Goal: Information Seeking & Learning: Learn about a topic

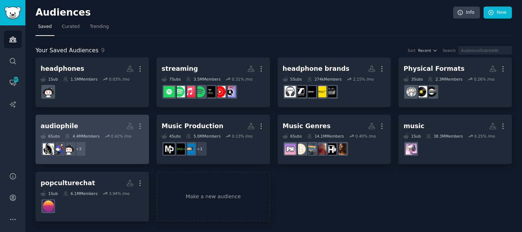
click at [106, 124] on h2 "audiophile More" at bounding box center [92, 126] width 103 height 13
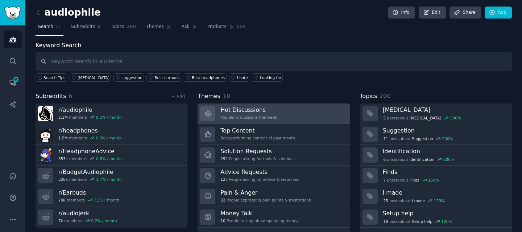
click at [277, 108] on link "Hot Discussions Popular discussions this week" at bounding box center [274, 113] width 152 height 21
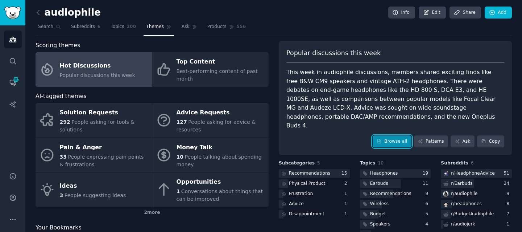
click at [382, 135] on link "Browse all" at bounding box center [392, 141] width 39 height 12
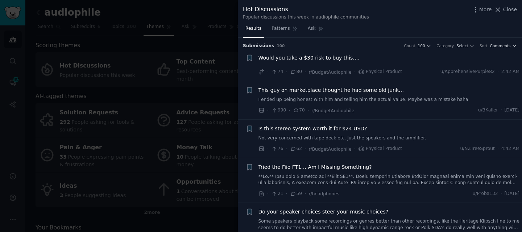
click at [345, 60] on span "Would you take a $30 risk to buy this…." at bounding box center [309, 58] width 101 height 8
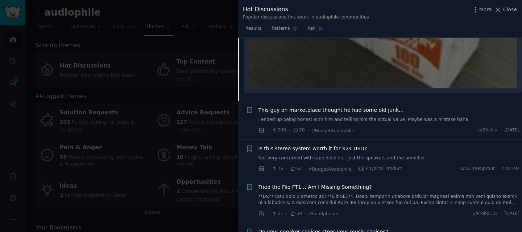
scroll to position [303, 0]
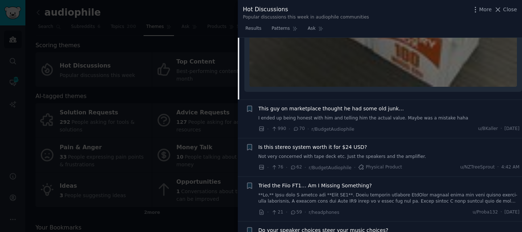
click at [364, 118] on link "I ended up being honest with him and telling him the actual value. Maybe was a …" at bounding box center [389, 118] width 261 height 7
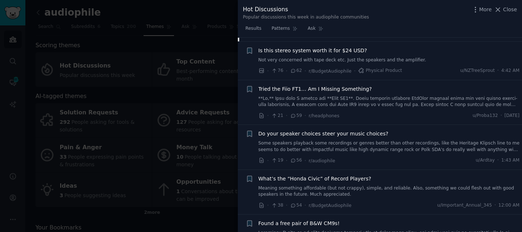
scroll to position [417, 0]
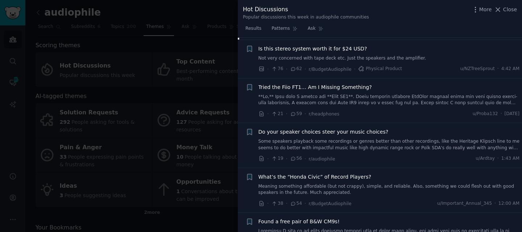
click at [368, 55] on link "Not very concerned with tape deck etc. Just the speakers and the amplifier." at bounding box center [389, 58] width 261 height 7
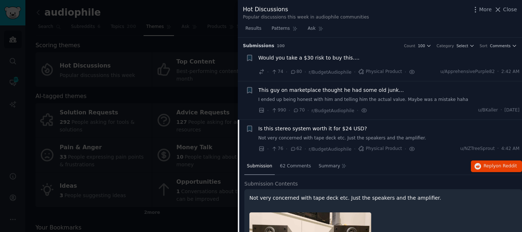
click at [341, 61] on span "Would you take a $30 risk to buy this…." at bounding box center [309, 58] width 101 height 8
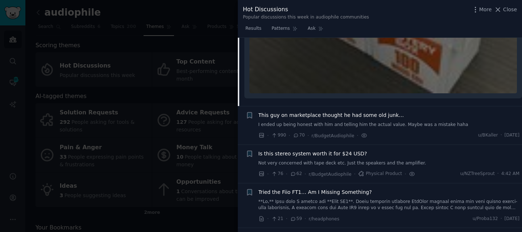
click at [351, 112] on span "This guy on marketplace thought he had some old junk…" at bounding box center [332, 115] width 146 height 8
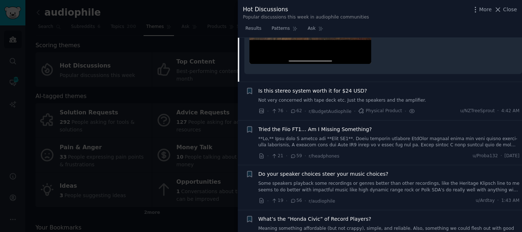
scroll to position [393, 0]
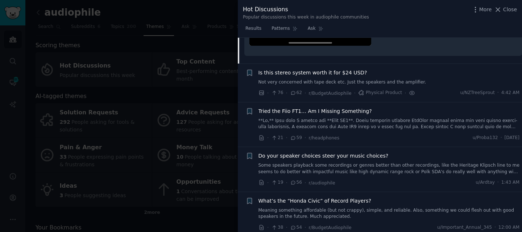
click at [334, 69] on span "Is this stereo system worth it for $24 USD?" at bounding box center [313, 73] width 109 height 8
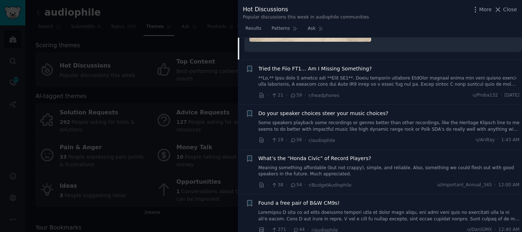
scroll to position [267, 0]
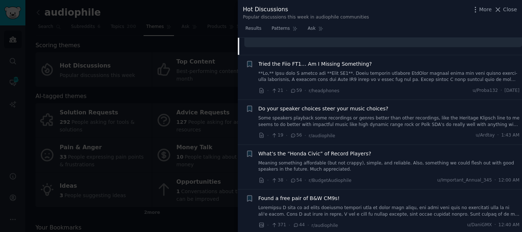
click at [338, 63] on span "Tried the Fiio FT1… Am I Missing Something?" at bounding box center [316, 64] width 114 height 8
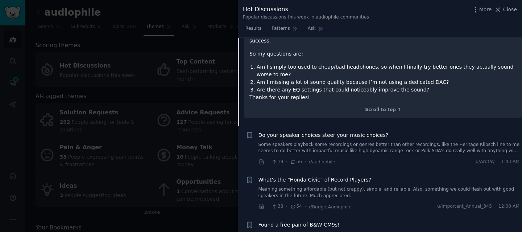
scroll to position [383, 0]
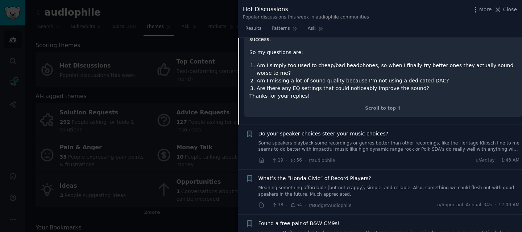
click at [341, 125] on li "+ Do your speaker choices steer your music choices? Some speakers playback some…" at bounding box center [380, 147] width 284 height 45
click at [341, 130] on span "Do your speaker choices steer your music choices?" at bounding box center [324, 134] width 130 height 8
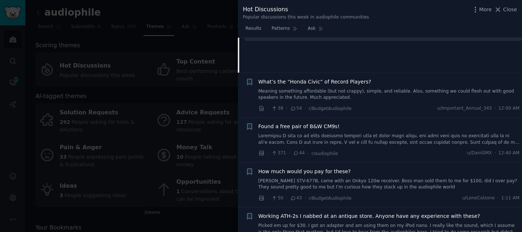
scroll to position [291, 0]
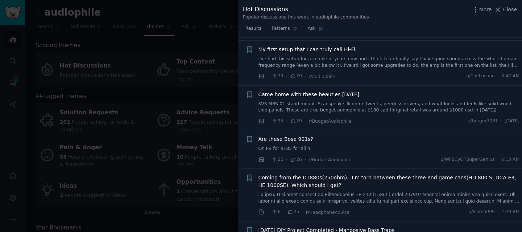
click at [345, 91] on span "Came home with these beauties [DATE]" at bounding box center [309, 95] width 101 height 8
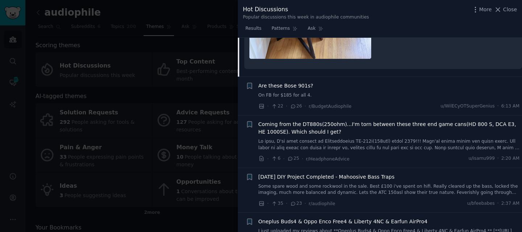
scroll to position [735, 0]
click at [290, 81] on span "Are these Bose 901s?" at bounding box center [286, 85] width 55 height 8
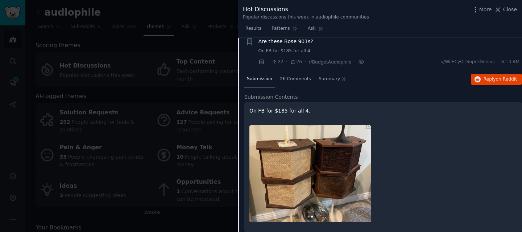
scroll to position [523, 0]
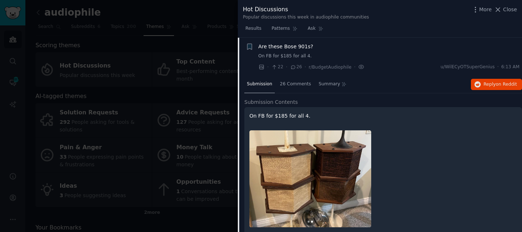
click at [303, 45] on span "Are these Bose 901s?" at bounding box center [286, 47] width 55 height 8
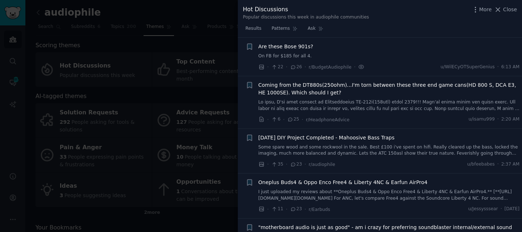
click at [297, 47] on span "Are these Bose 901s?" at bounding box center [286, 47] width 55 height 8
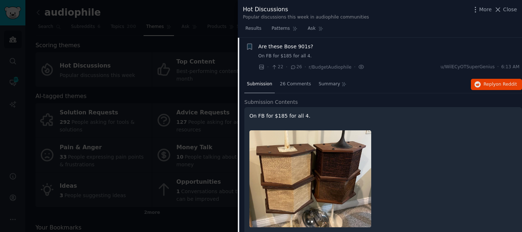
click at [292, 48] on span "Are these Bose 901s?" at bounding box center [286, 47] width 55 height 8
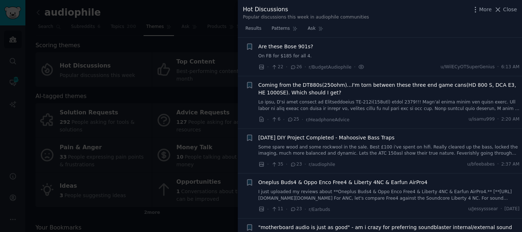
click at [292, 48] on span "Are these Bose 901s?" at bounding box center [286, 47] width 55 height 8
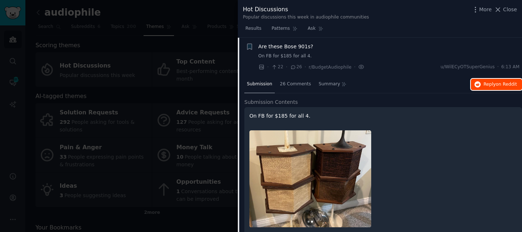
click at [499, 87] on span "Reply on Reddit" at bounding box center [500, 84] width 33 height 7
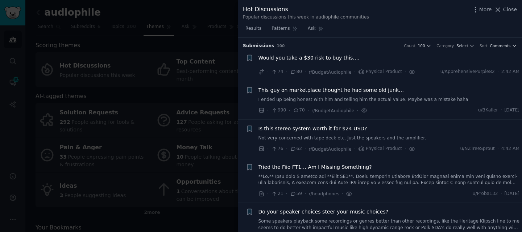
click at [321, 126] on span "Is this stereo system worth it for $24 USD?" at bounding box center [313, 129] width 109 height 8
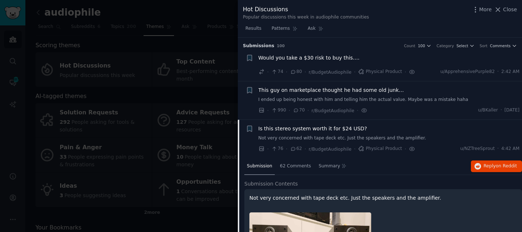
click at [358, 92] on span "This guy on marketplace thought he had some old junk…" at bounding box center [332, 90] width 146 height 8
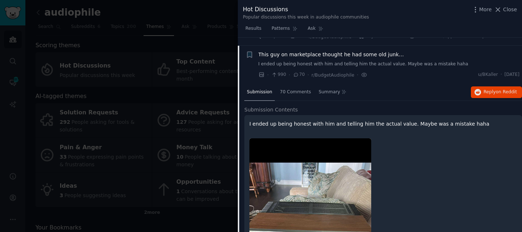
scroll to position [44, 0]
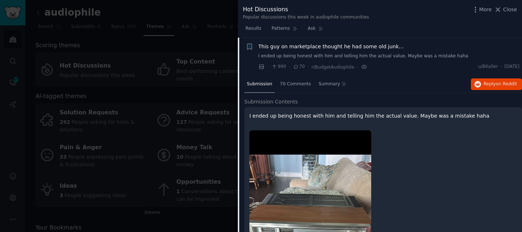
click at [486, 77] on div "Submission 70 Comments Summary Reply on Reddit" at bounding box center [383, 84] width 278 height 17
click at [484, 81] on span "Reply on Reddit" at bounding box center [500, 84] width 33 height 7
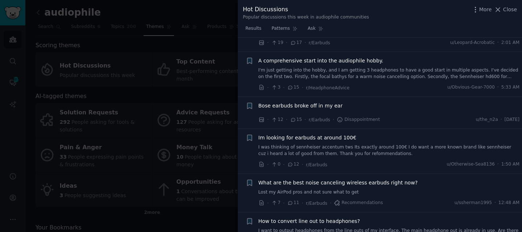
scroll to position [1209, 0]
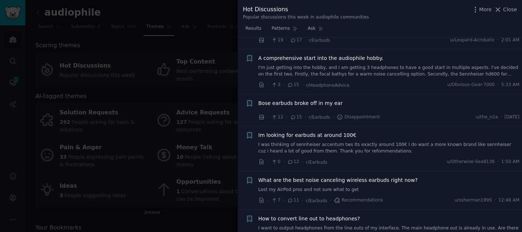
click at [329, 54] on span "A comprehensive start into the audiophile hobby." at bounding box center [321, 58] width 125 height 8
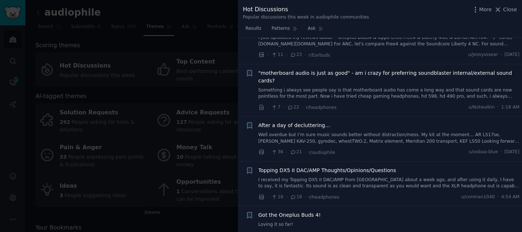
scroll to position [656, 0]
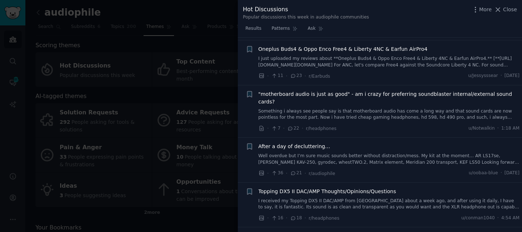
click at [304, 143] on div "After a day of decluttering… Well overdue but I’m sure music sounds better with…" at bounding box center [389, 154] width 261 height 23
click at [339, 94] on span ""motherboard audio is just as good" - am i crazy for preferring soundblaster in…" at bounding box center [389, 97] width 261 height 15
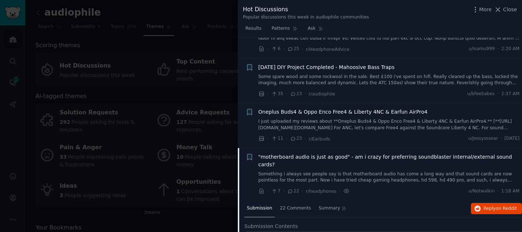
scroll to position [873, 0]
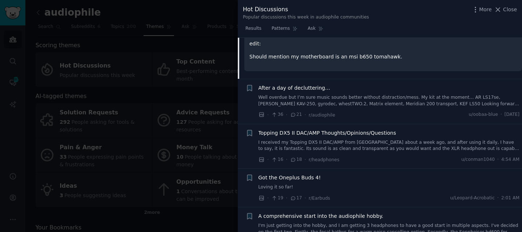
click at [306, 84] on div "After a day of decluttering… Well overdue but I’m sure music sounds better with…" at bounding box center [389, 95] width 261 height 23
click at [306, 84] on span "After a day of decluttering…" at bounding box center [295, 88] width 72 height 8
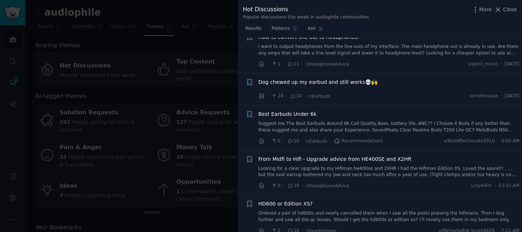
click at [337, 78] on span "Dog chewed up my earbud and still works💀🙌" at bounding box center [318, 82] width 119 height 8
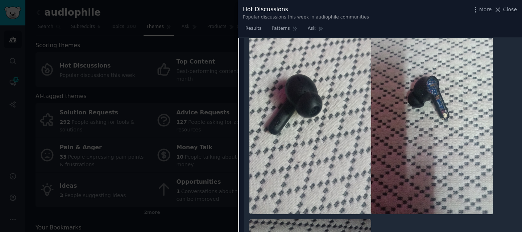
scroll to position [1219, 0]
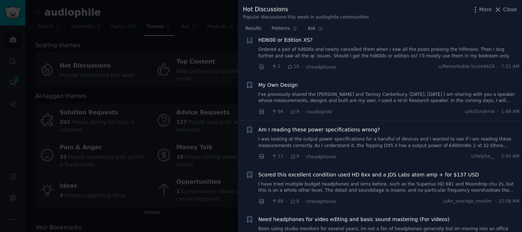
click at [280, 81] on span "My Own Design" at bounding box center [279, 85] width 40 height 8
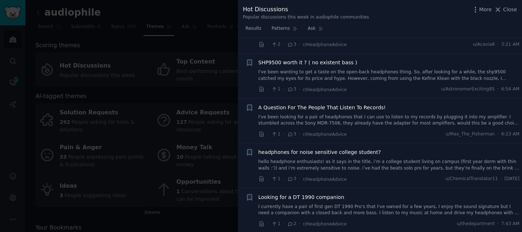
scroll to position [2457, 0]
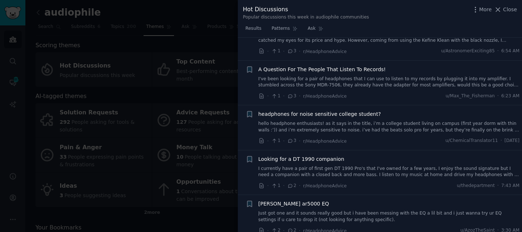
click at [326, 66] on span "A Question For The People That Listen To Records!" at bounding box center [323, 70] width 128 height 8
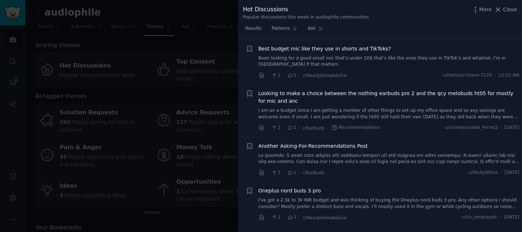
scroll to position [3985, 0]
click at [150, 117] on div at bounding box center [261, 116] width 522 height 232
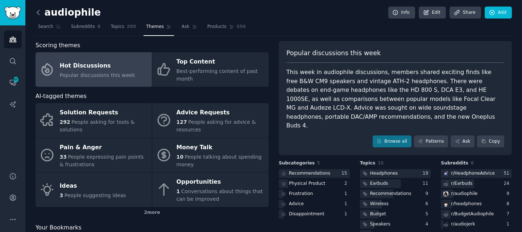
click at [39, 14] on icon at bounding box center [38, 13] width 8 height 8
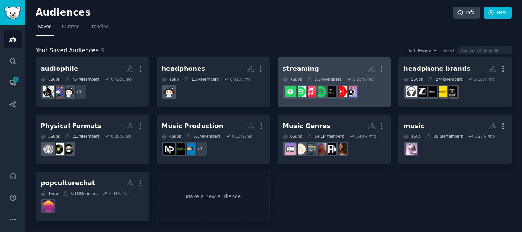
click at [326, 71] on h2 "streaming More" at bounding box center [334, 68] width 103 height 13
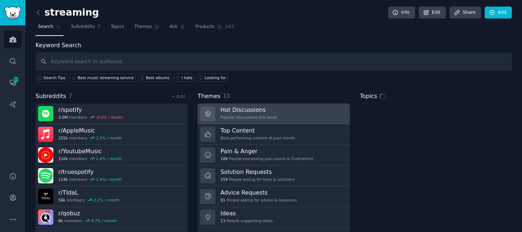
click at [263, 108] on h3 "Hot Discussions" at bounding box center [248, 110] width 57 height 8
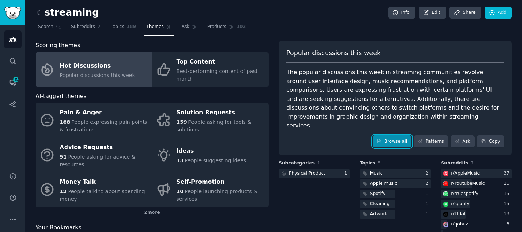
click at [395, 135] on link "Browse all" at bounding box center [392, 141] width 39 height 12
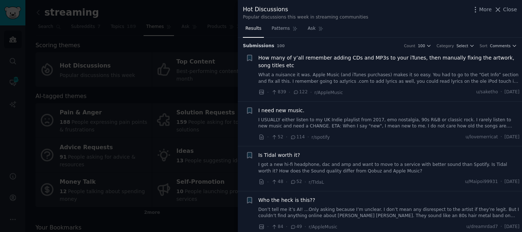
click at [332, 57] on span "How many of y’all remember adding CDs and MP3s to your iTunes, then manually fi…" at bounding box center [389, 61] width 261 height 15
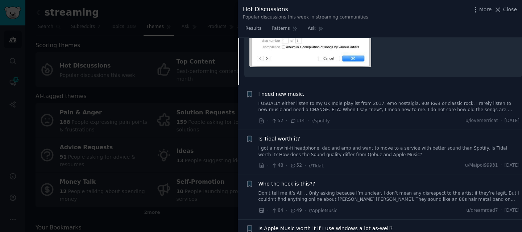
scroll to position [306, 0]
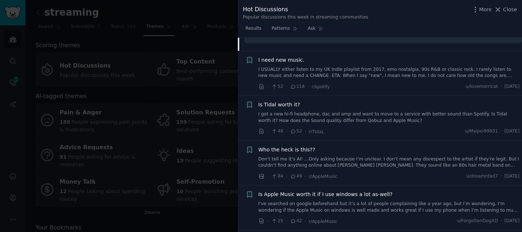
click at [356, 76] on link "I USUALLY either listen to my UK Indie playlist from 2017, emo nostalgia, 90s R…" at bounding box center [389, 72] width 261 height 13
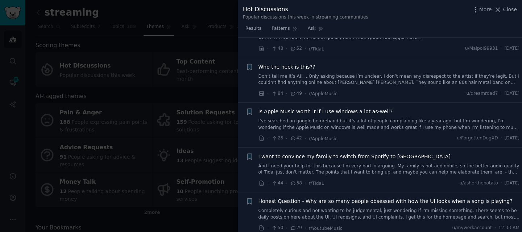
click at [356, 76] on link "Don’t tell me it’s AI! …Only asking because I’m unclear. I don’t mean any disre…" at bounding box center [389, 79] width 261 height 13
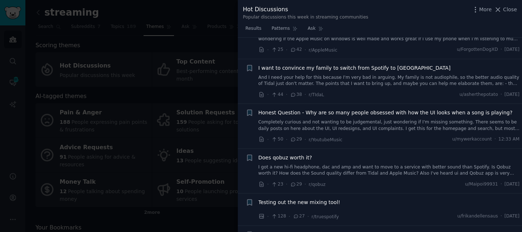
scroll to position [576, 0]
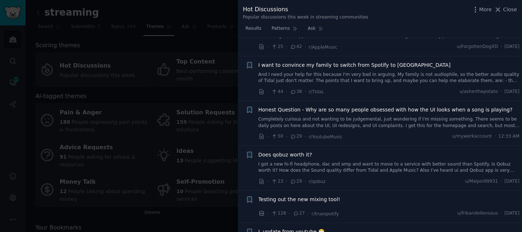
click at [364, 73] on link "And I need your help for this because I'm very bad in arguing. My family is not…" at bounding box center [389, 77] width 261 height 13
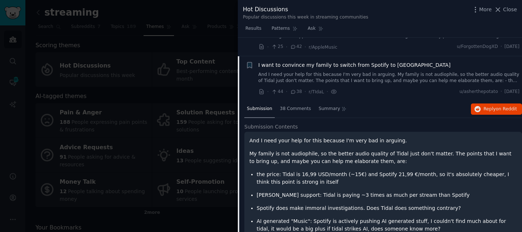
scroll to position [243, 0]
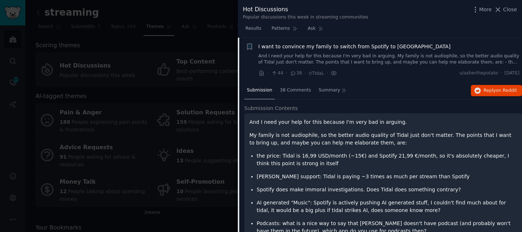
click at [370, 56] on link "And I need your help for this because I'm very bad in arguing. My family is not…" at bounding box center [389, 59] width 261 height 13
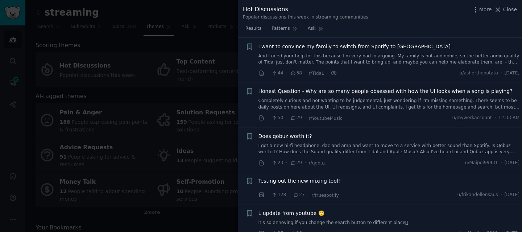
click at [366, 106] on link "Completely curious and not wanting to be judgemental, just wondering if I'm mis…" at bounding box center [389, 104] width 261 height 13
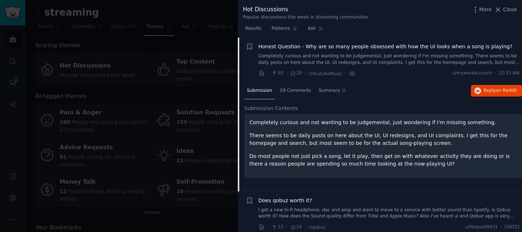
scroll to position [288, 0]
click at [372, 55] on link "Completely curious and not wanting to be judgemental, just wondering if I'm mis…" at bounding box center [389, 59] width 261 height 13
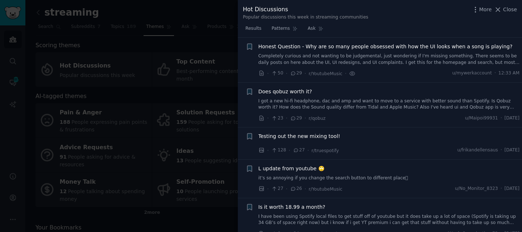
scroll to position [315, 0]
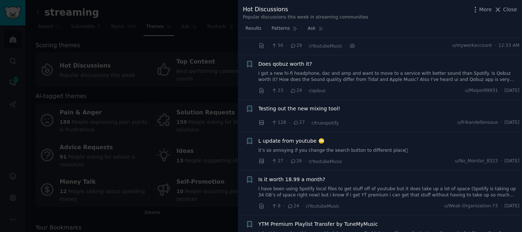
click at [358, 67] on div "Does qobuz worth it? I got a new hi-fi headphone, dac and amp and want to move …" at bounding box center [389, 71] width 261 height 23
click at [359, 74] on link "I got a new hi-fi headphone, dac and amp and want to move to a service with bet…" at bounding box center [389, 76] width 261 height 13
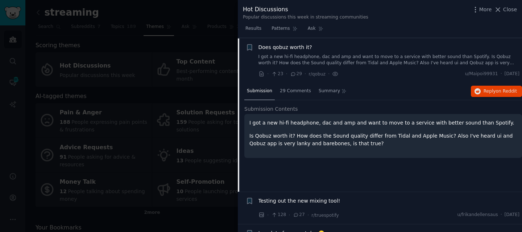
scroll to position [333, 0]
click at [370, 59] on link "I got a new hi-fi headphone, dac and amp and want to move to a service with bet…" at bounding box center [389, 59] width 261 height 13
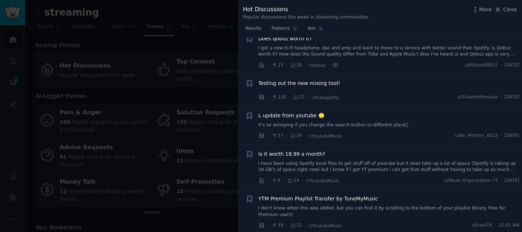
click at [318, 83] on span "Testing out the new mixing tool!" at bounding box center [300, 83] width 82 height 8
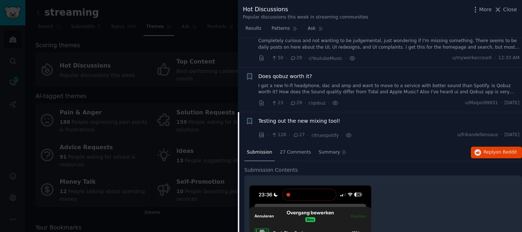
click at [368, 87] on link "I got a new hi-fi headphone, dac and amp and want to move to a service with bet…" at bounding box center [389, 89] width 261 height 13
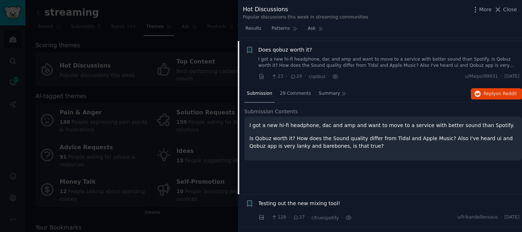
scroll to position [333, 0]
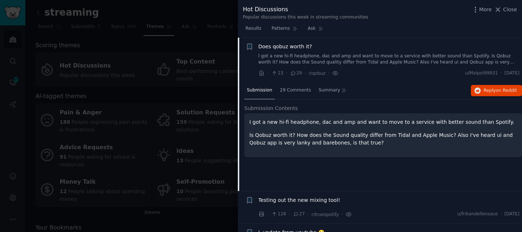
click at [368, 87] on div "Submission 29 Comments Summary Reply on Reddit" at bounding box center [383, 90] width 278 height 17
click at [367, 58] on link "I got a new hi-fi headphone, dac and amp and want to move to a service with bet…" at bounding box center [389, 59] width 261 height 13
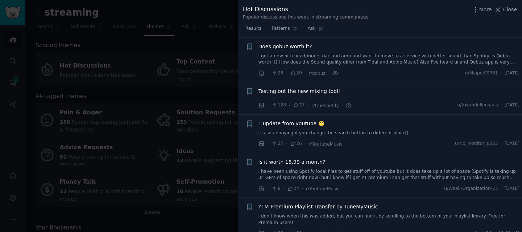
click at [358, 96] on div "Testing out the new mixing tool!" at bounding box center [389, 92] width 261 height 10
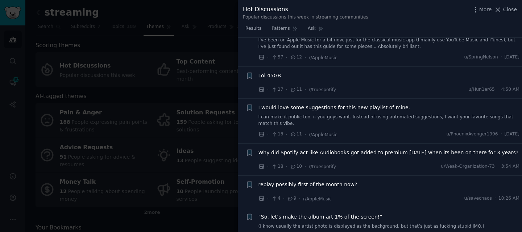
scroll to position [1023, 0]
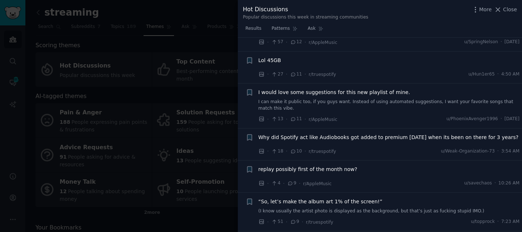
click at [273, 64] on span "Lol 45GB" at bounding box center [270, 61] width 23 height 8
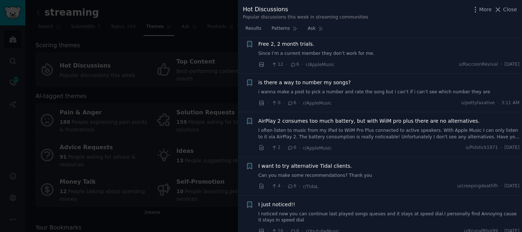
scroll to position [1667, 0]
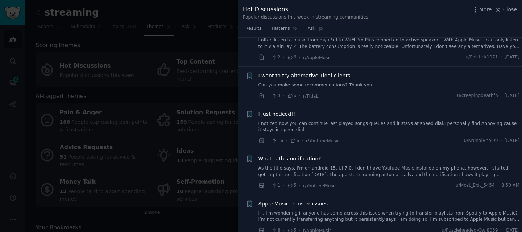
click at [149, 116] on div at bounding box center [261, 116] width 522 height 232
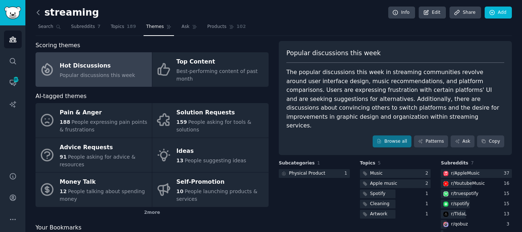
click at [39, 10] on icon at bounding box center [38, 13] width 8 height 8
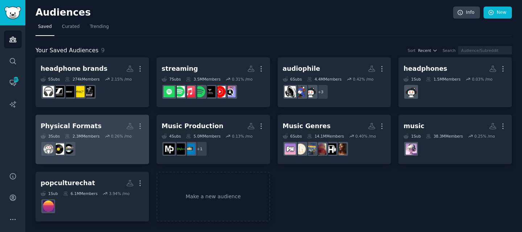
click at [100, 127] on h2 "Physical Formats More" at bounding box center [92, 126] width 103 height 13
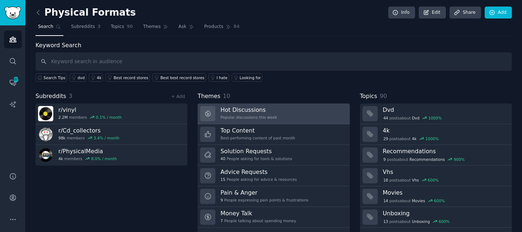
click at [267, 111] on h3 "Hot Discussions" at bounding box center [248, 110] width 57 height 8
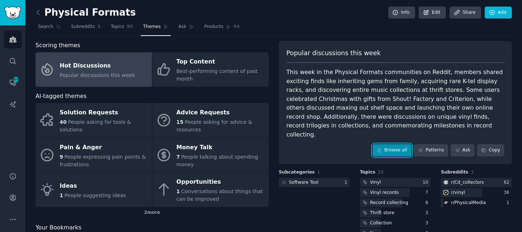
click at [388, 144] on link "Browse all" at bounding box center [392, 150] width 39 height 12
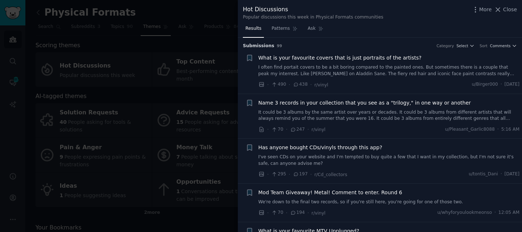
click at [353, 67] on link "I often find portait covers to be a bit boring compared to the painted ones. Bu…" at bounding box center [389, 70] width 261 height 13
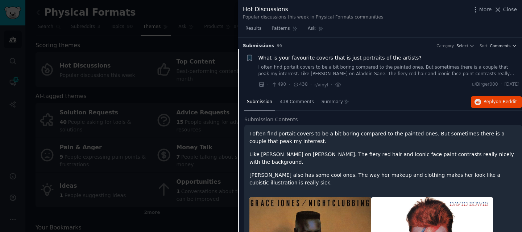
scroll to position [11, 0]
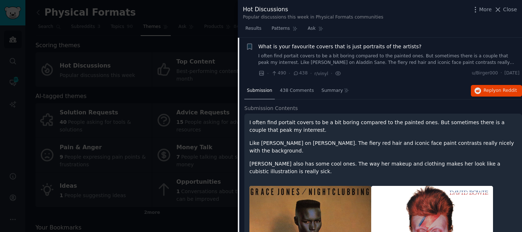
click at [360, 63] on link "I often find portait covers to be a bit boring compared to the painted ones. Bu…" at bounding box center [389, 59] width 261 height 13
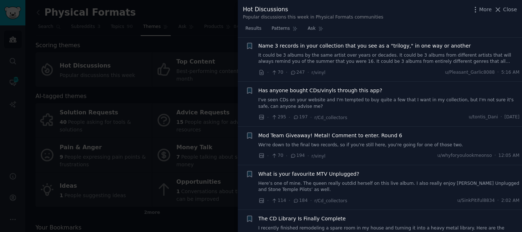
click at [351, 100] on link "I've seen CDs on your website and I'm tempted to buy quite a few that I want in…" at bounding box center [389, 103] width 261 height 13
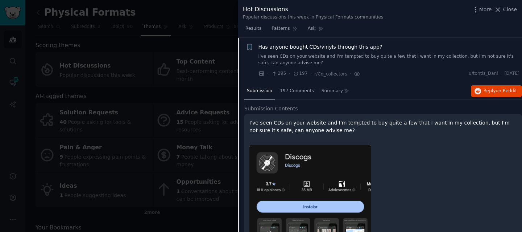
scroll to position [101, 0]
click at [355, 58] on link "I've seen CDs on your website and I'm tempted to buy quite a few that I want in…" at bounding box center [389, 59] width 261 height 13
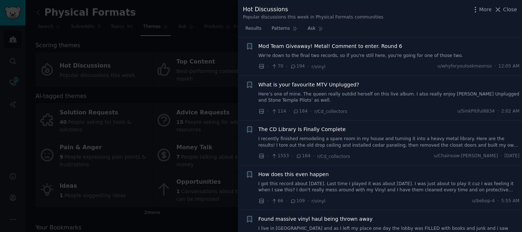
click at [333, 92] on link "Here’s one of mine. The queen really outdid herself on this live album. I also …" at bounding box center [389, 97] width 261 height 13
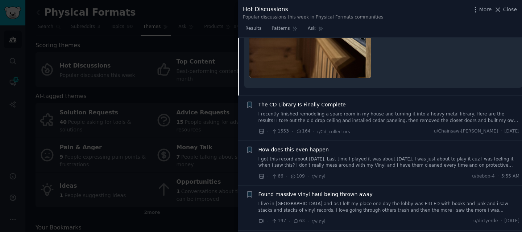
scroll to position [434, 0]
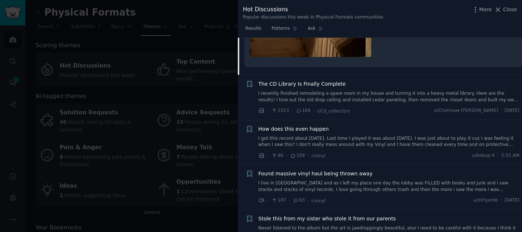
click at [331, 95] on link "I recently finished remodeling a spare room in my house and turning it into a h…" at bounding box center [389, 96] width 261 height 13
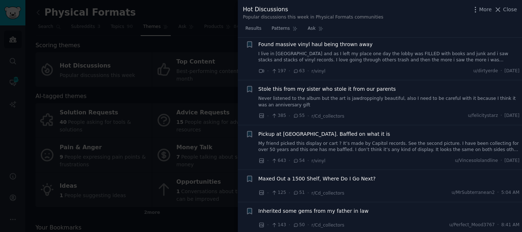
scroll to position [1093, 0]
click at [359, 140] on link "My friend picked this display or cart ? It’s made by Capitol records. See the s…" at bounding box center [389, 146] width 261 height 13
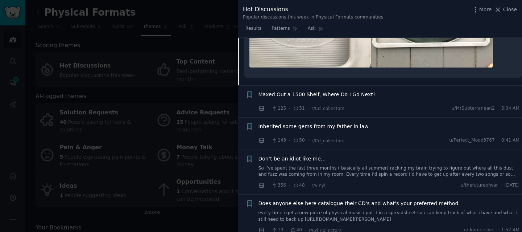
scroll to position [672, 0]
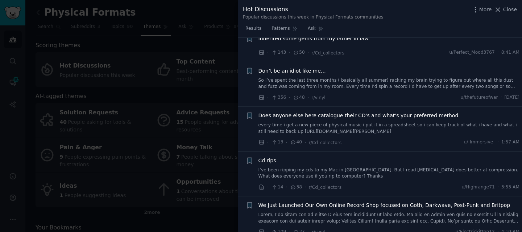
click at [364, 77] on link "So I’ve spent the last three months ( basically all summer) racking my brain tr…" at bounding box center [389, 83] width 261 height 13
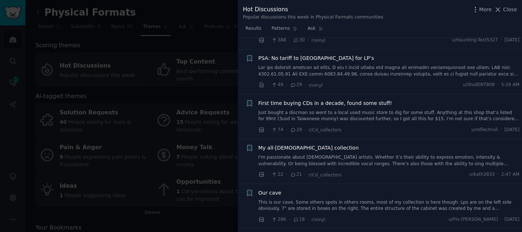
scroll to position [1044, 0]
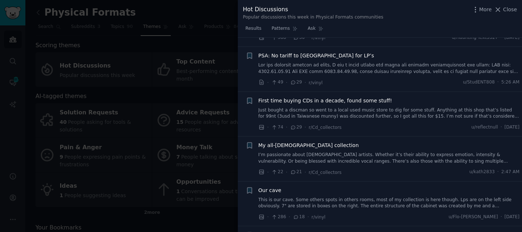
click at [362, 62] on link at bounding box center [389, 68] width 261 height 13
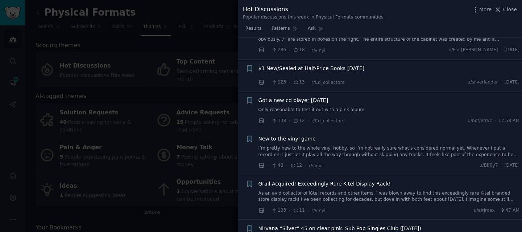
scroll to position [1220, 0]
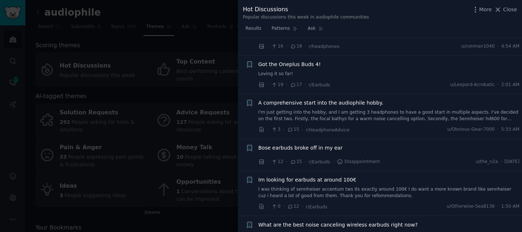
scroll to position [1169, 0]
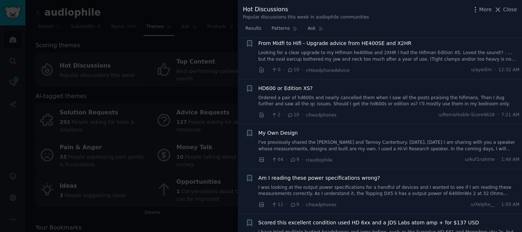
click at [124, 58] on div at bounding box center [261, 116] width 522 height 232
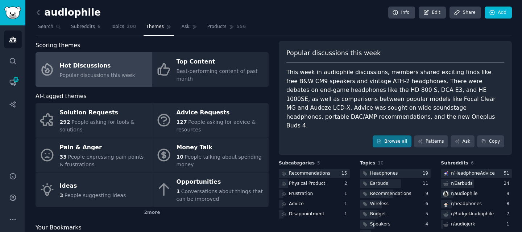
click at [41, 12] on icon at bounding box center [38, 13] width 8 height 8
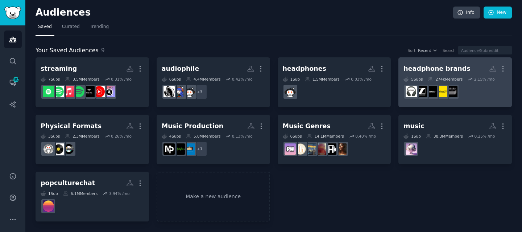
click at [446, 70] on div "headphone brands" at bounding box center [437, 68] width 67 height 9
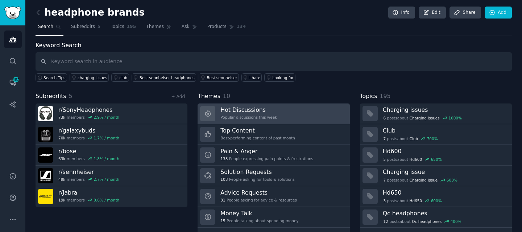
click at [282, 116] on link "Hot Discussions Popular discussions this week" at bounding box center [274, 113] width 152 height 21
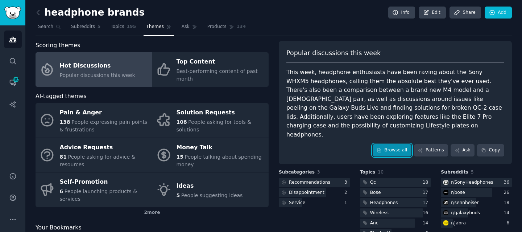
click at [394, 147] on link "Browse all" at bounding box center [392, 150] width 39 height 12
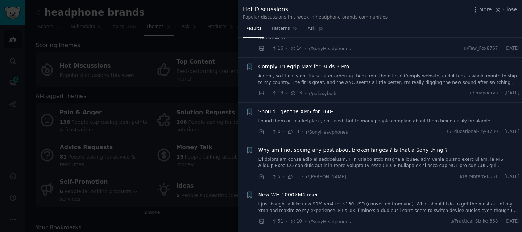
scroll to position [696, 0]
